Goal: Information Seeking & Learning: Learn about a topic

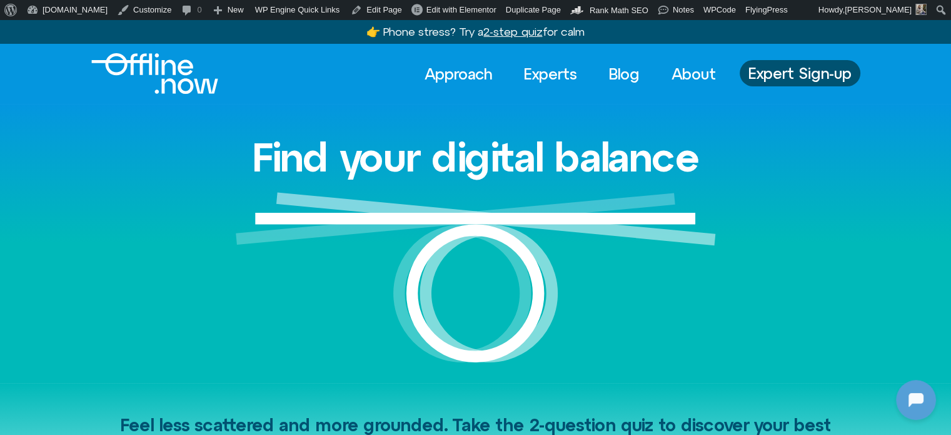
click at [532, 67] on link "Experts" at bounding box center [551, 74] width 76 height 28
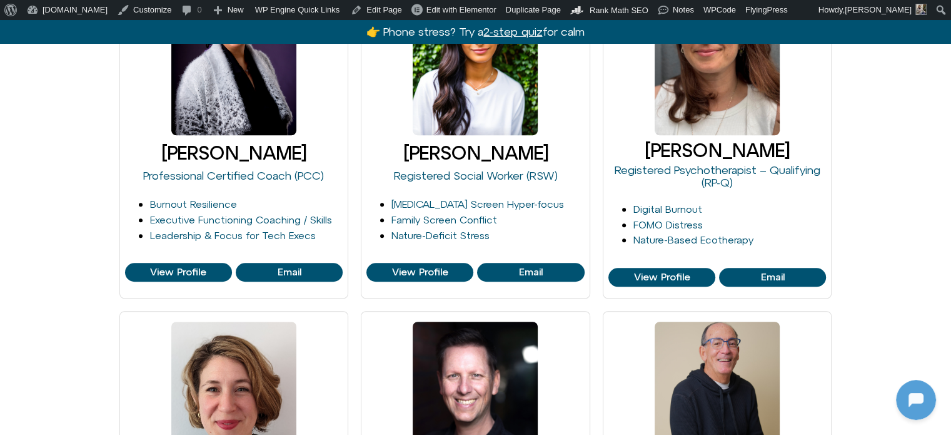
scroll to position [1001, 0]
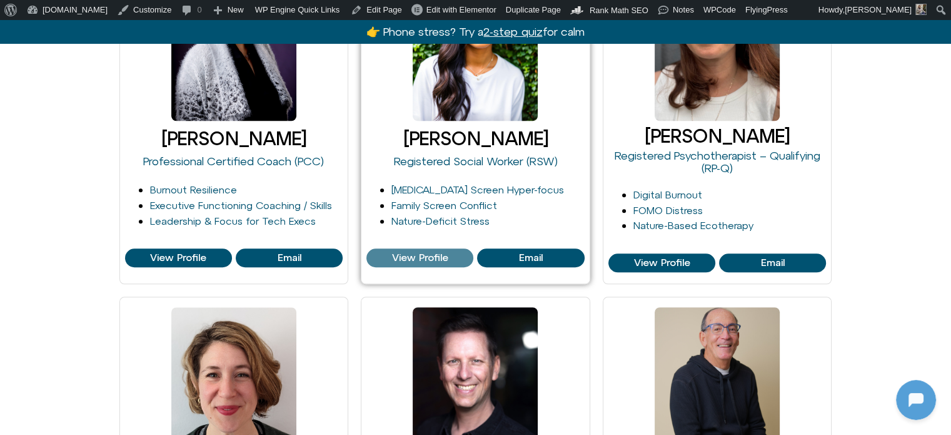
click at [403, 260] on span "View Profile" at bounding box center [420, 257] width 56 height 11
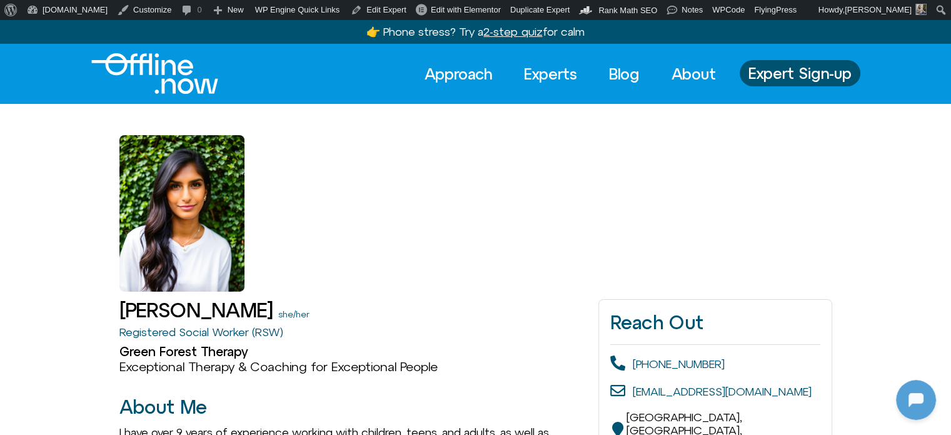
scroll to position [1108, 0]
drag, startPoint x: 268, startPoint y: 315, endPoint x: 91, endPoint y: 307, distance: 177.2
copy h1 "[PERSON_NAME]"
click at [170, 74] on img "Logo" at bounding box center [154, 73] width 127 height 41
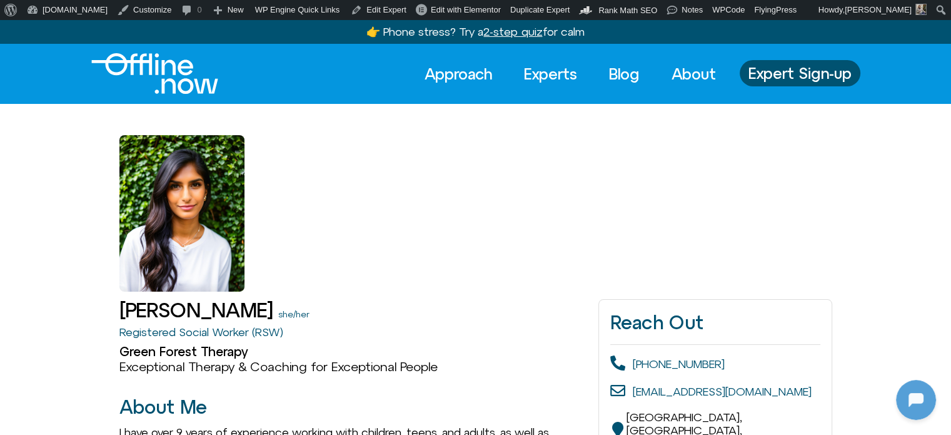
scroll to position [1108, 0]
click at [363, 1] on link "Edit Expert" at bounding box center [379, 10] width 66 height 20
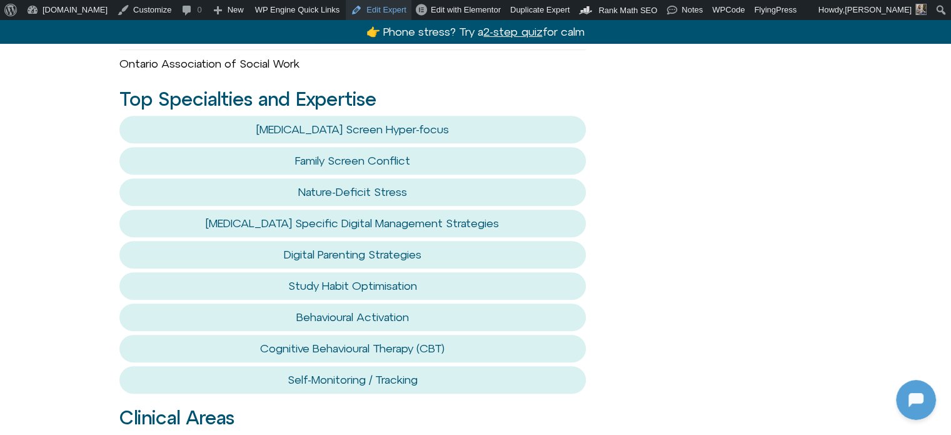
scroll to position [1189, 0]
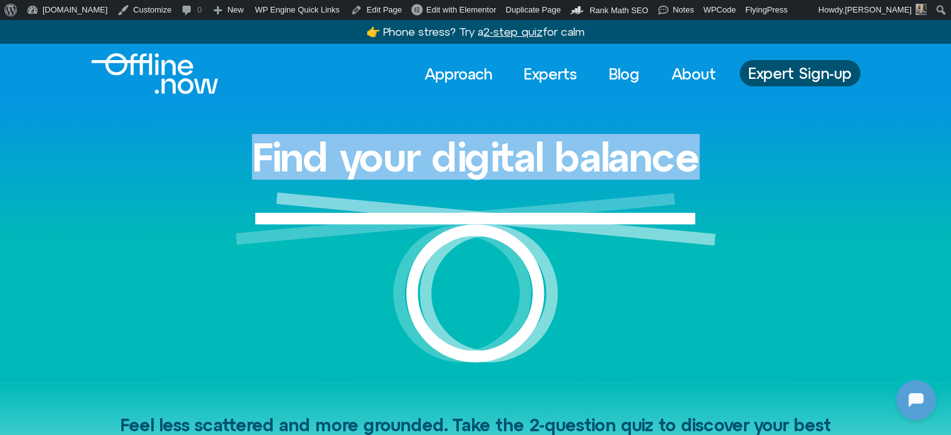
scroll to position [1108, 0]
drag, startPoint x: 755, startPoint y: 156, endPoint x: 223, endPoint y: 150, distance: 531.8
click at [223, 150] on div "Find your digital balance" at bounding box center [475, 243] width 713 height 278
copy h1 "Find your digital balance"
click at [542, 74] on link "Experts" at bounding box center [551, 74] width 76 height 28
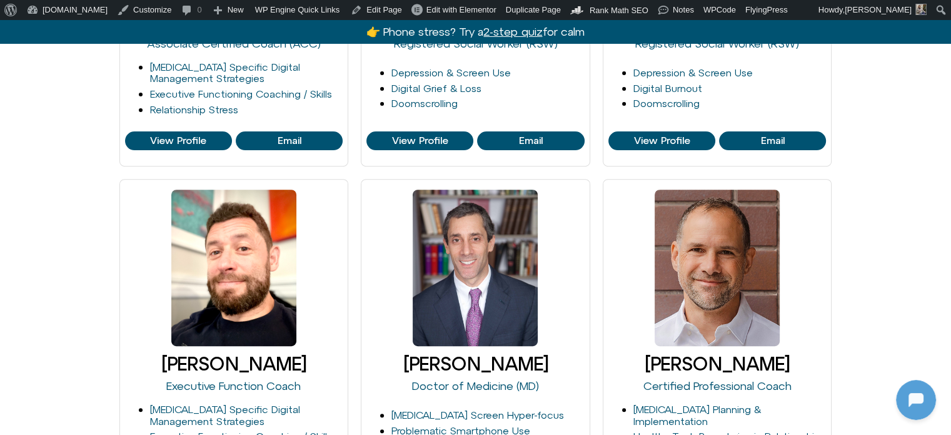
scroll to position [438, 0]
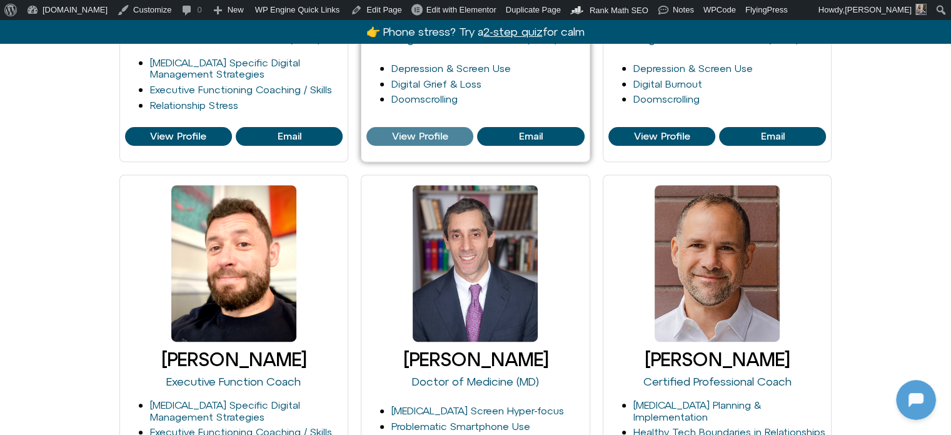
click at [410, 132] on span "View Profile" at bounding box center [420, 136] width 56 height 11
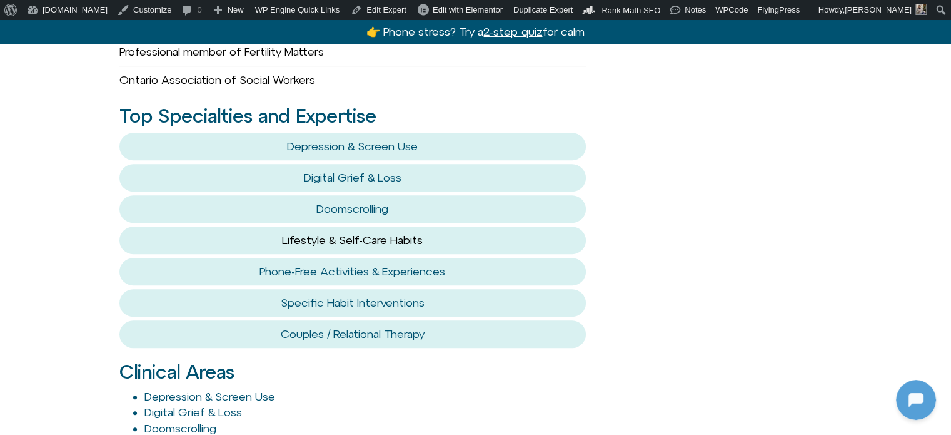
scroll to position [1063, 0]
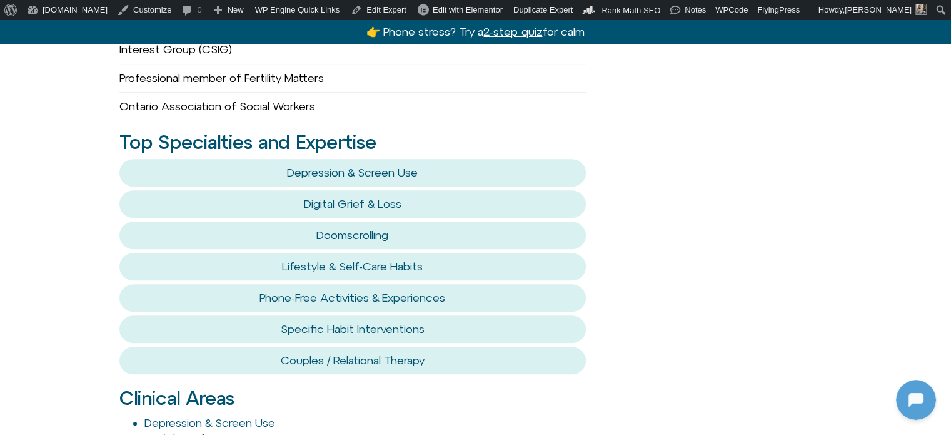
click at [337, 221] on button "Doomscrolling" at bounding box center [352, 235] width 467 height 28
click at [348, 232] on link "Doomscrolling" at bounding box center [353, 234] width 72 height 13
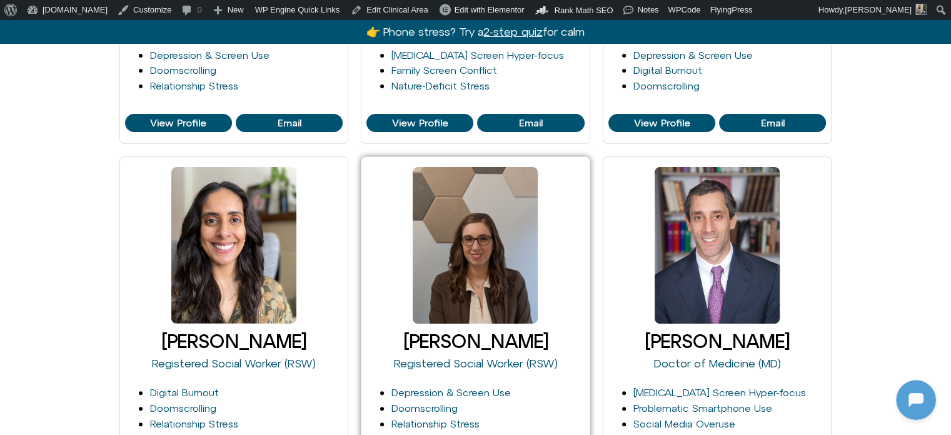
scroll to position [1108, 0]
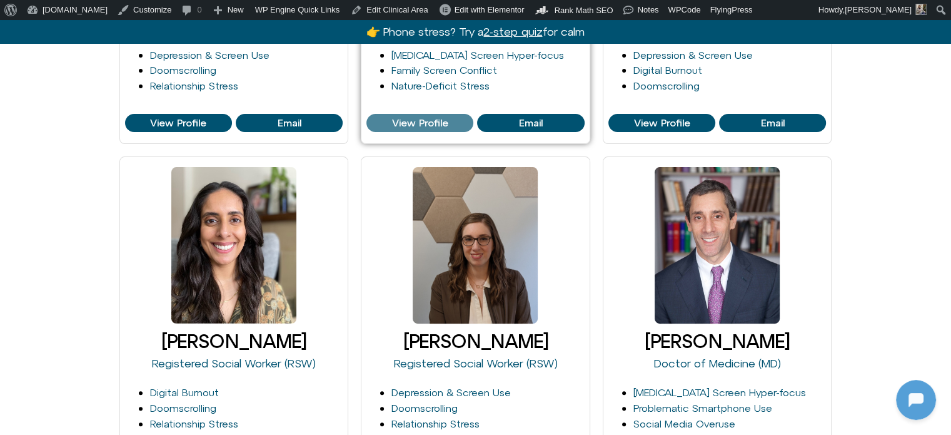
click at [435, 123] on span "View Profile" at bounding box center [420, 123] width 56 height 11
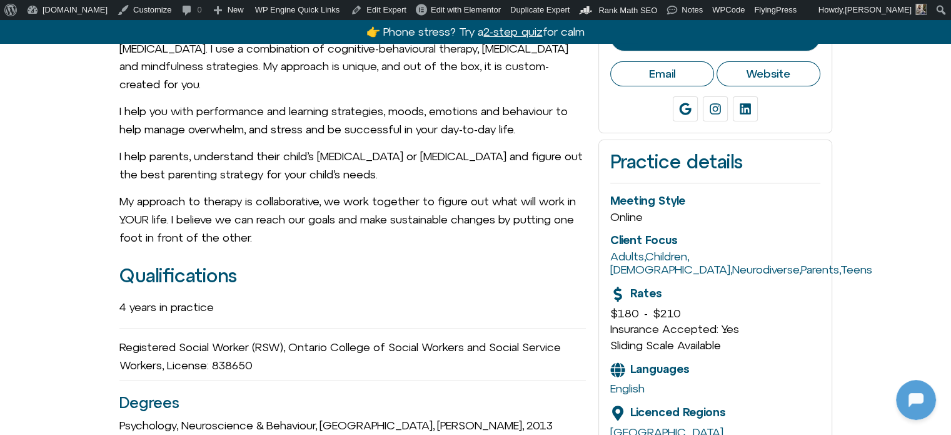
scroll to position [1108, 0]
click at [681, 103] on icon at bounding box center [685, 109] width 12 height 12
click at [738, 97] on link "Linkedin" at bounding box center [745, 108] width 25 height 25
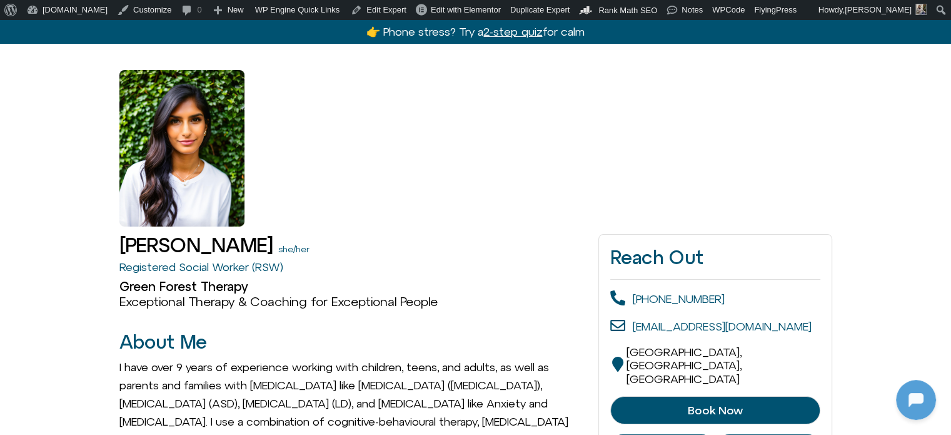
scroll to position [0, 0]
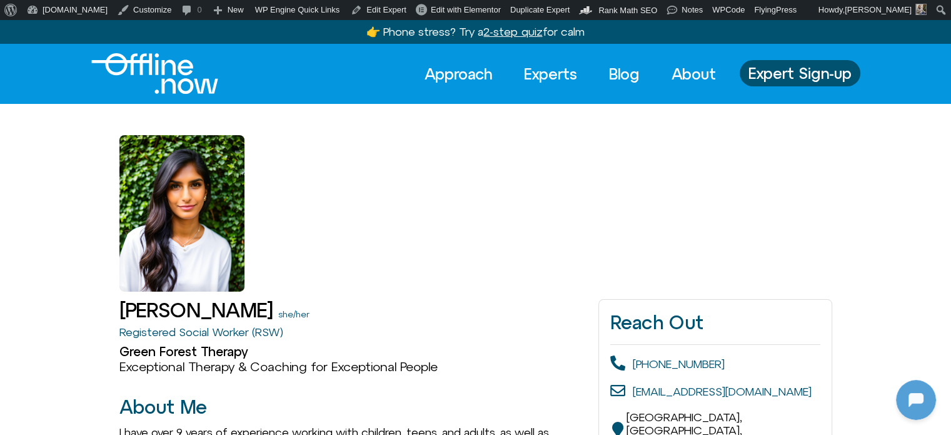
drag, startPoint x: 153, startPoint y: 238, endPoint x: 160, endPoint y: 235, distance: 7.3
click at [153, 238] on div at bounding box center [181, 213] width 125 height 156
click at [542, 73] on link "Experts" at bounding box center [551, 74] width 76 height 28
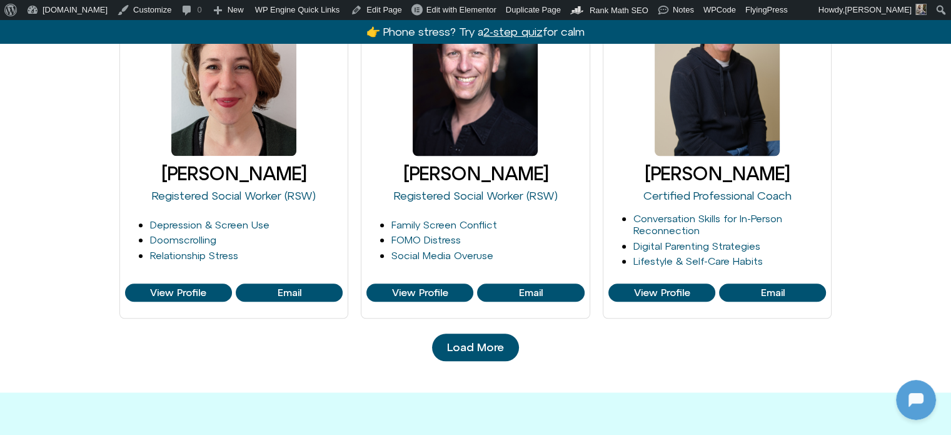
scroll to position [1314, 0]
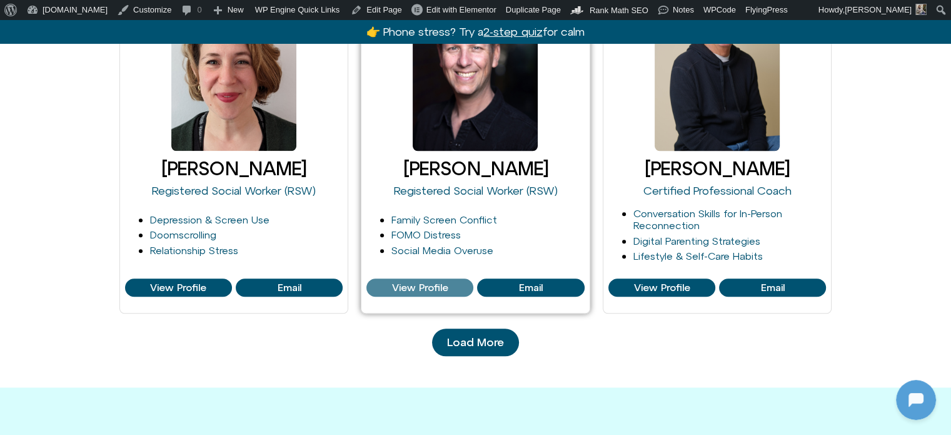
click at [410, 291] on span "View Profile" at bounding box center [420, 287] width 56 height 11
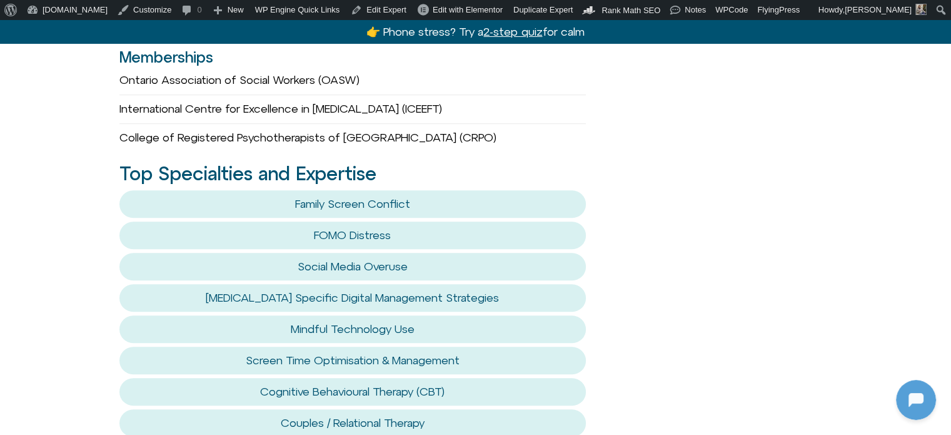
scroll to position [876, 0]
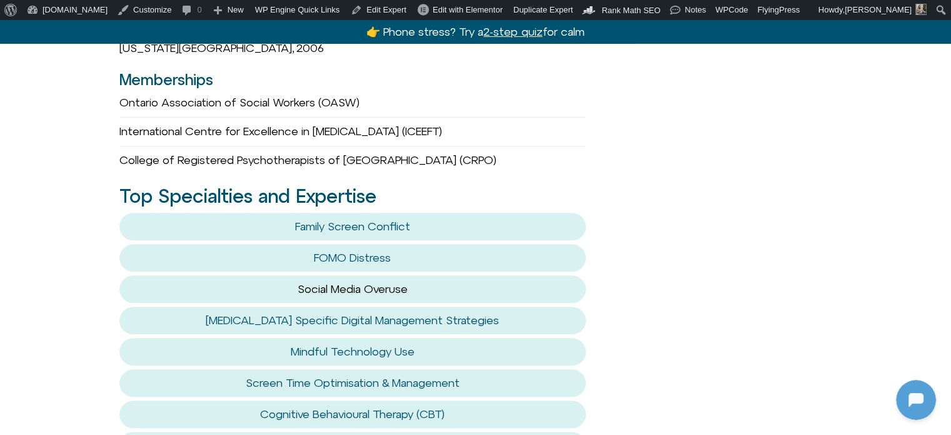
click at [392, 282] on link "Social Media Overuse" at bounding box center [353, 288] width 110 height 13
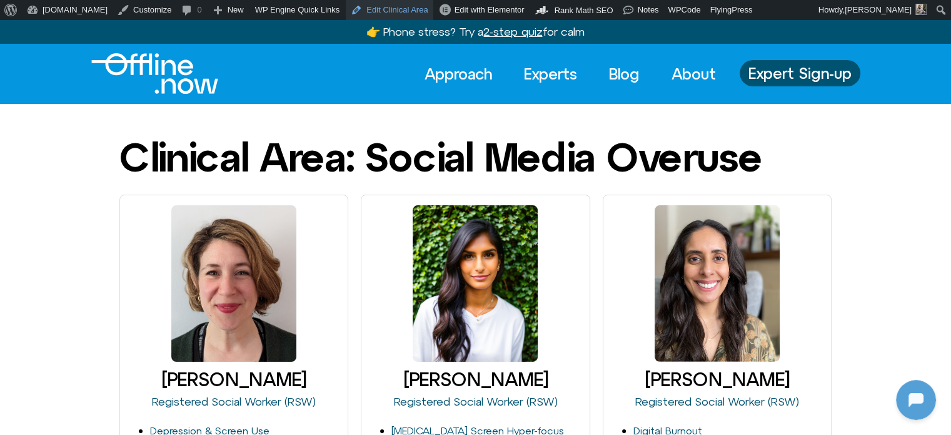
click at [354, 2] on link "Edit Clinical Area" at bounding box center [389, 10] width 87 height 20
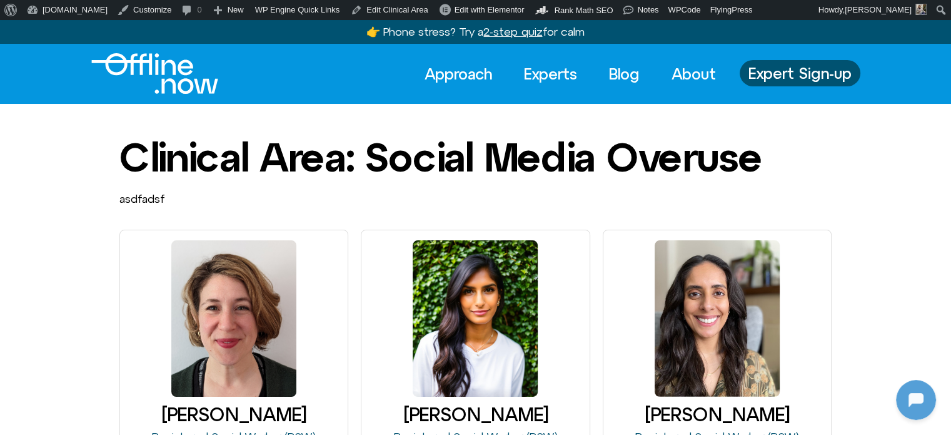
scroll to position [1108, 0]
click at [455, 14] on span "Edit with Elementor" at bounding box center [490, 9] width 70 height 9
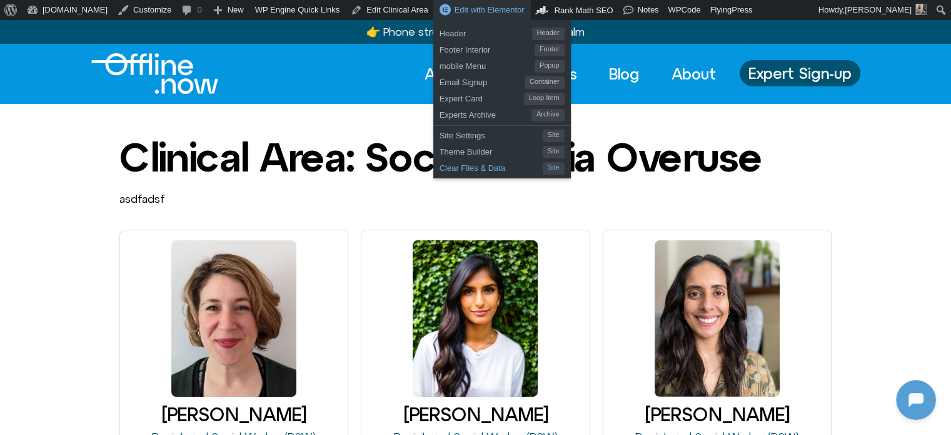
scroll to position [0, 0]
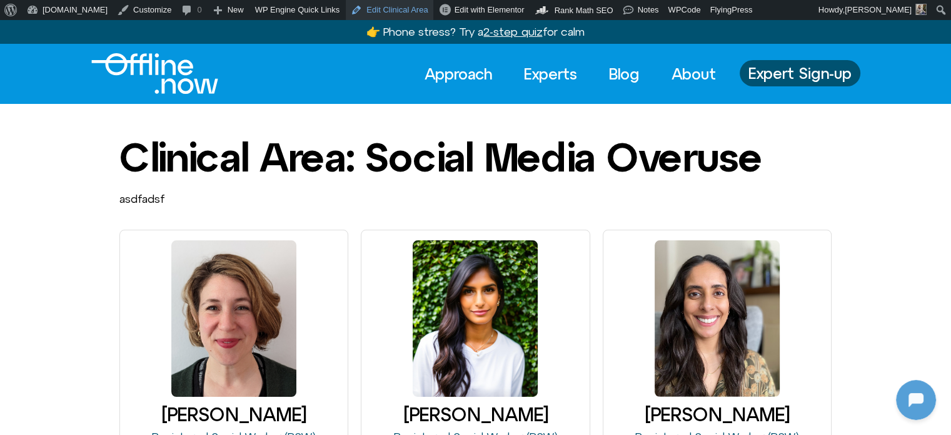
click at [350, 10] on link "Edit Clinical Area" at bounding box center [389, 10] width 87 height 20
